Goal: Task Accomplishment & Management: Manage account settings

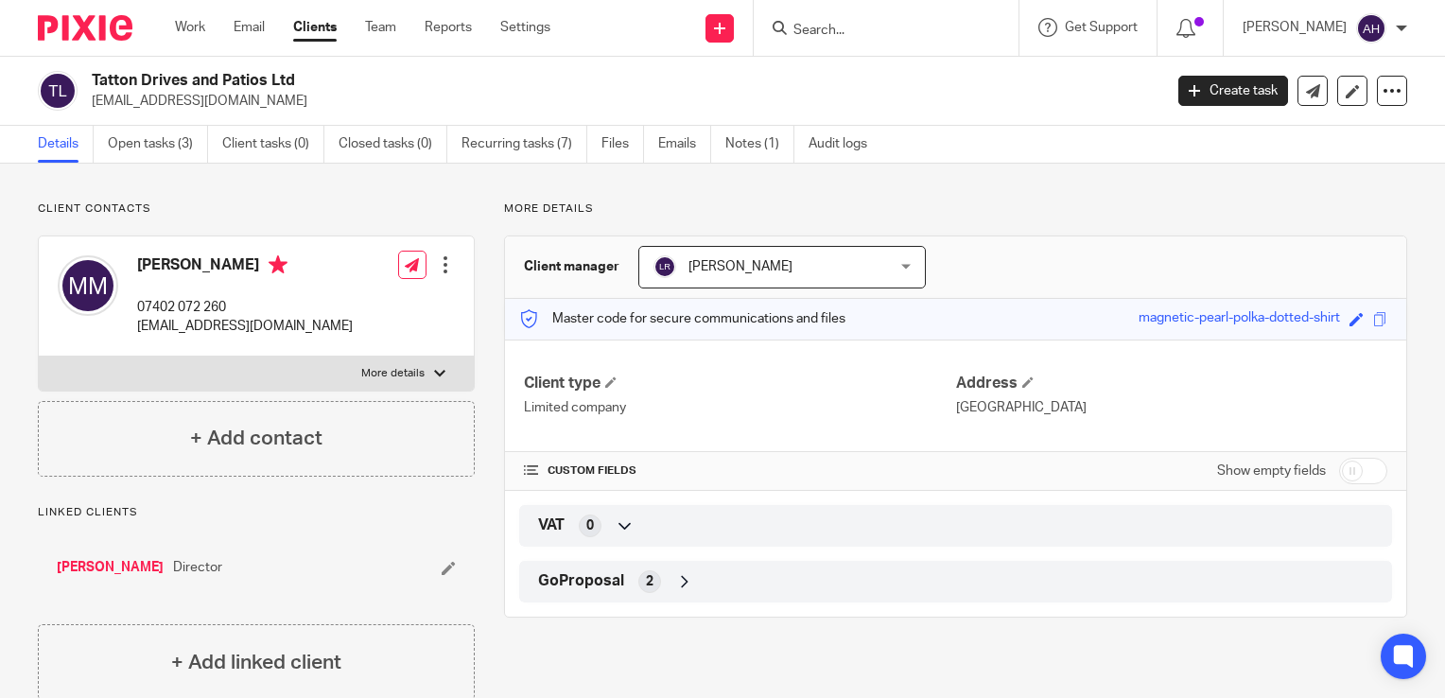
click at [434, 373] on div at bounding box center [439, 373] width 11 height 11
click at [39, 356] on input "More details" at bounding box center [38, 356] width 1 height 1
checkbox input "true"
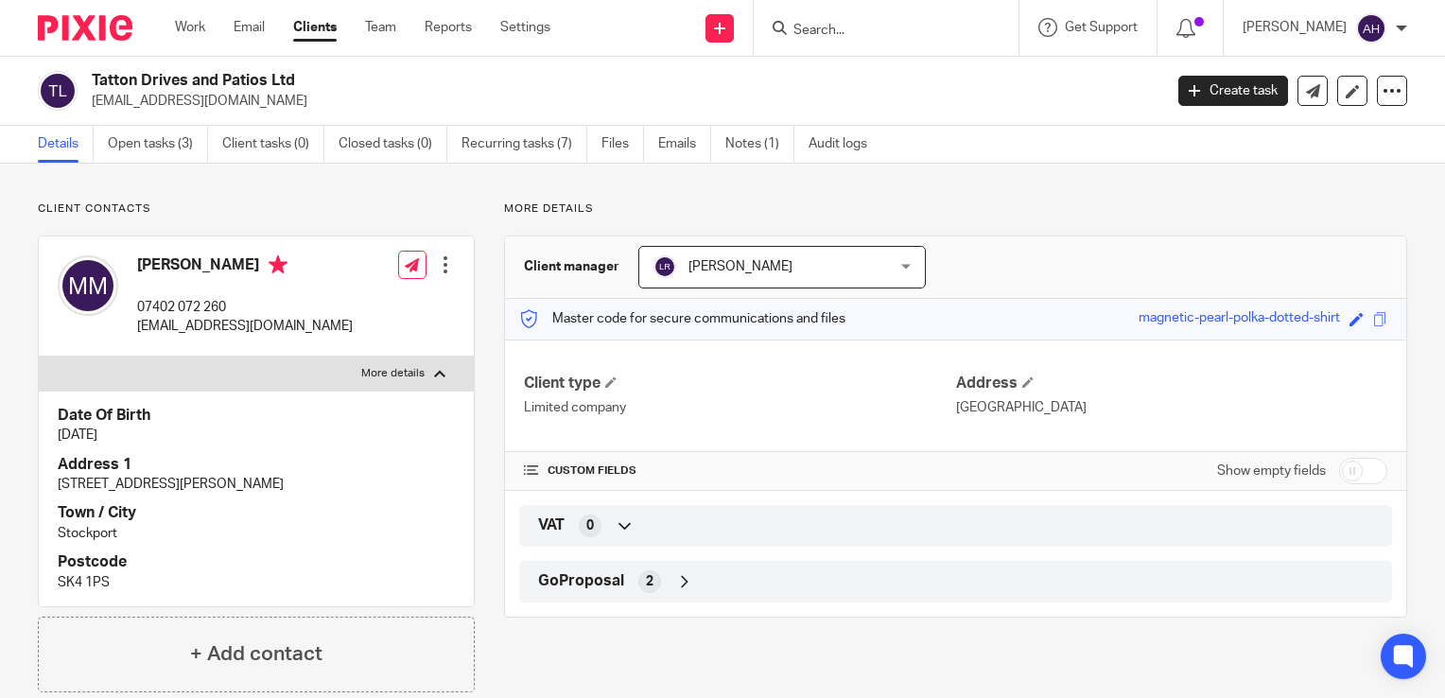
click at [840, 31] on input "Search" at bounding box center [876, 31] width 170 height 17
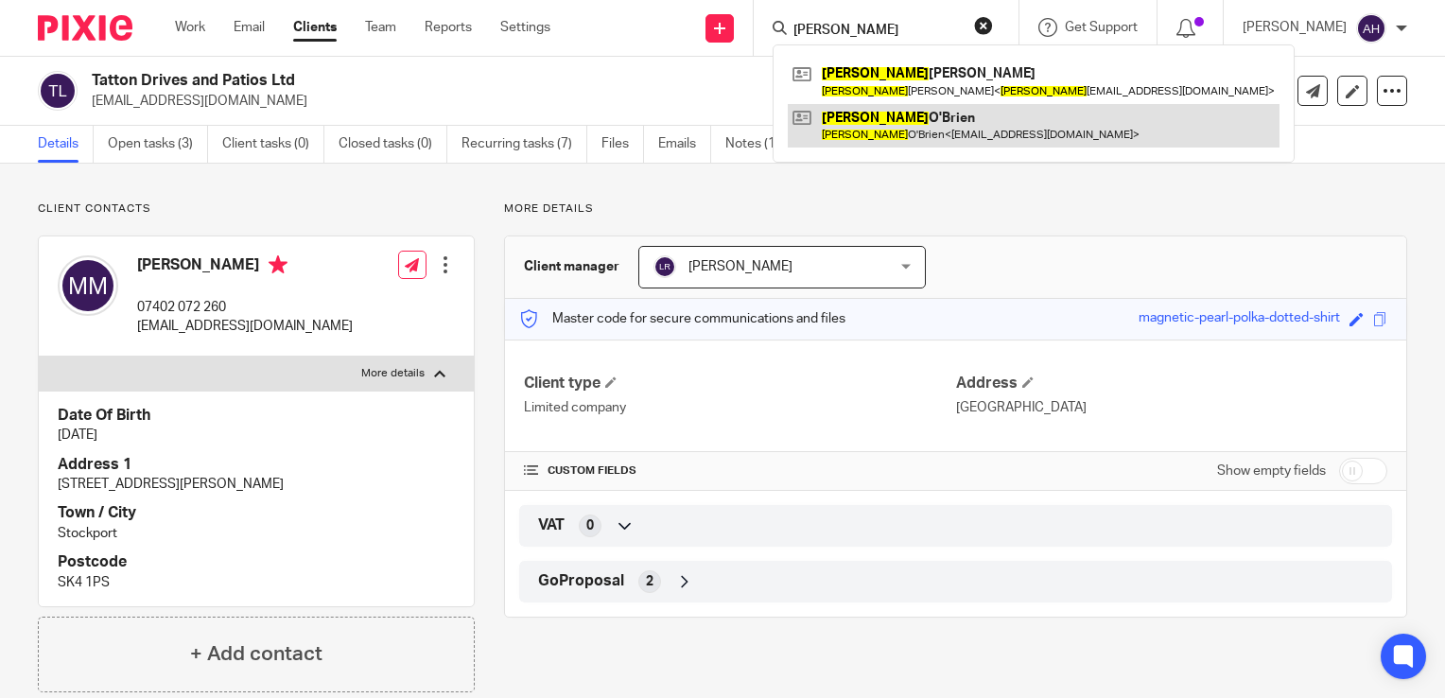
type input "caroline"
click at [901, 124] on link at bounding box center [1034, 125] width 492 height 43
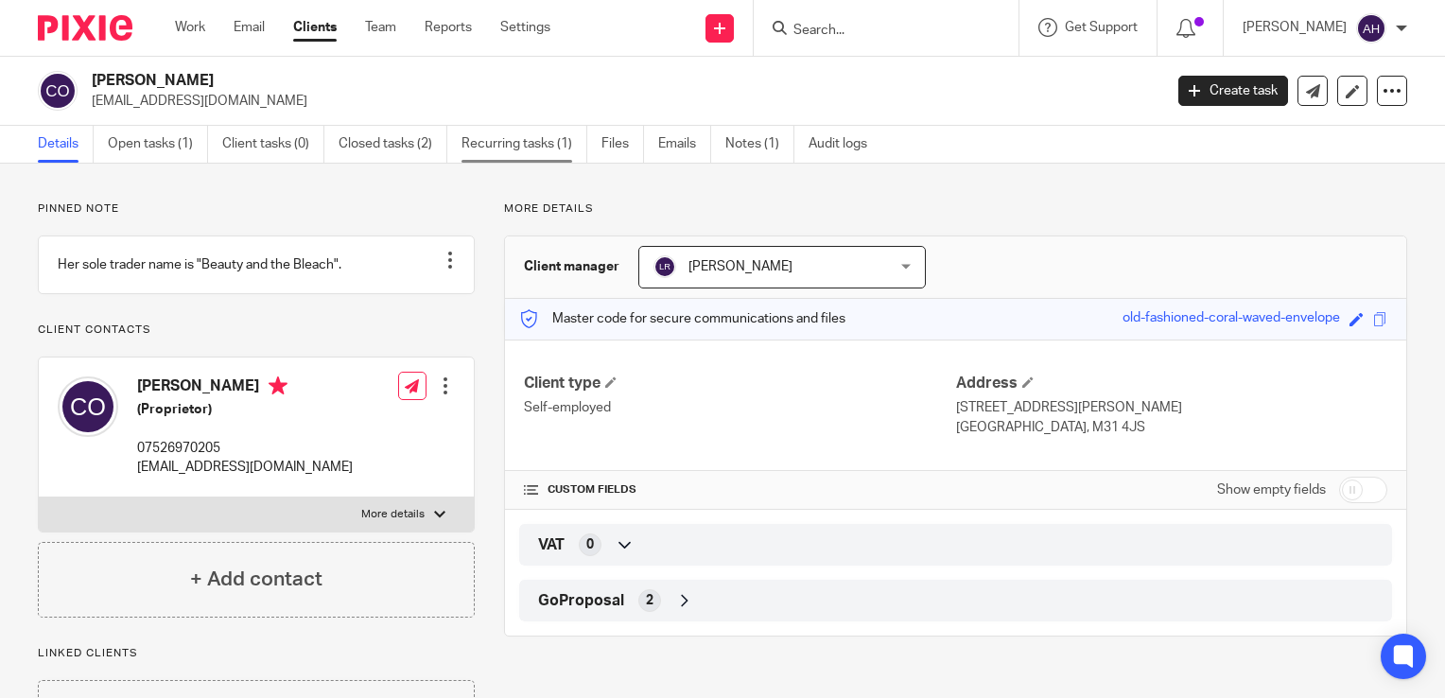
click at [503, 143] on link "Recurring tasks (1)" at bounding box center [524, 144] width 126 height 37
